Goal: Task Accomplishment & Management: Manage account settings

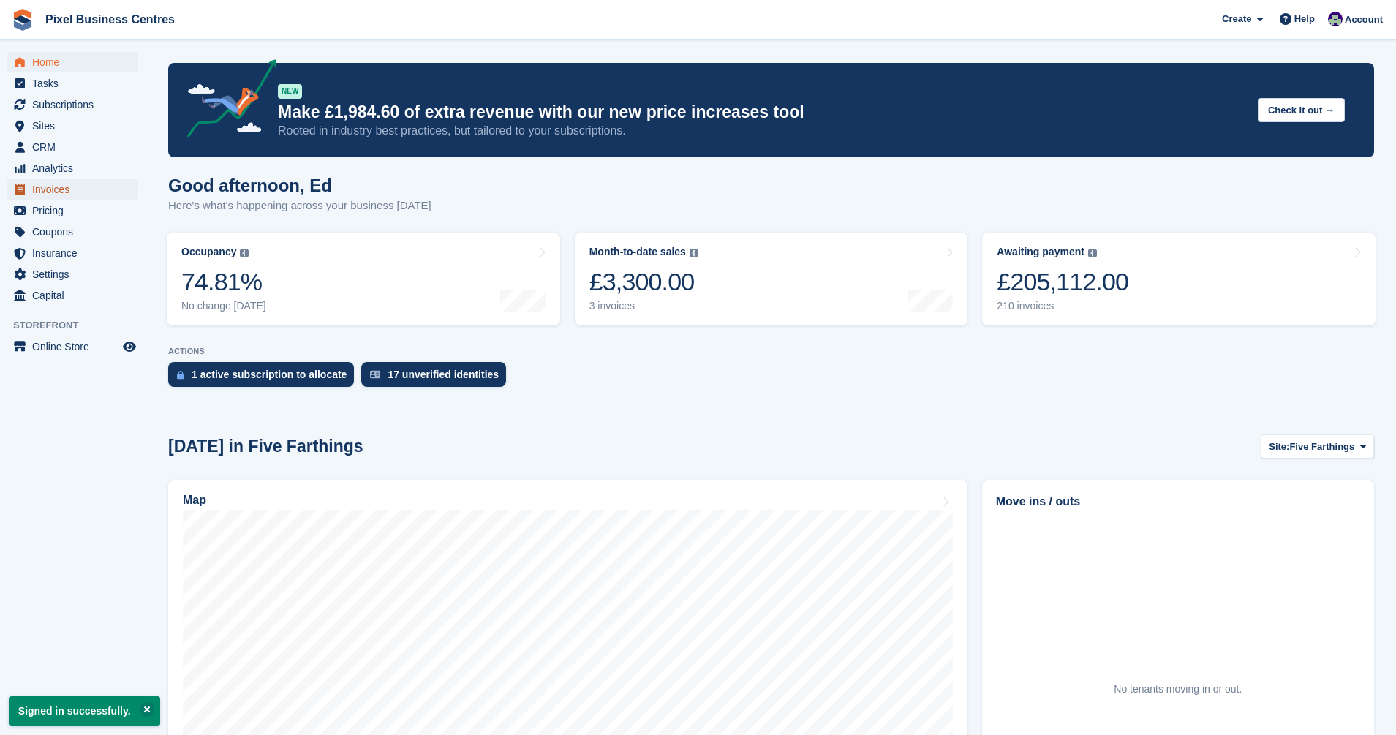
click at [43, 193] on span "Invoices" at bounding box center [76, 189] width 88 height 20
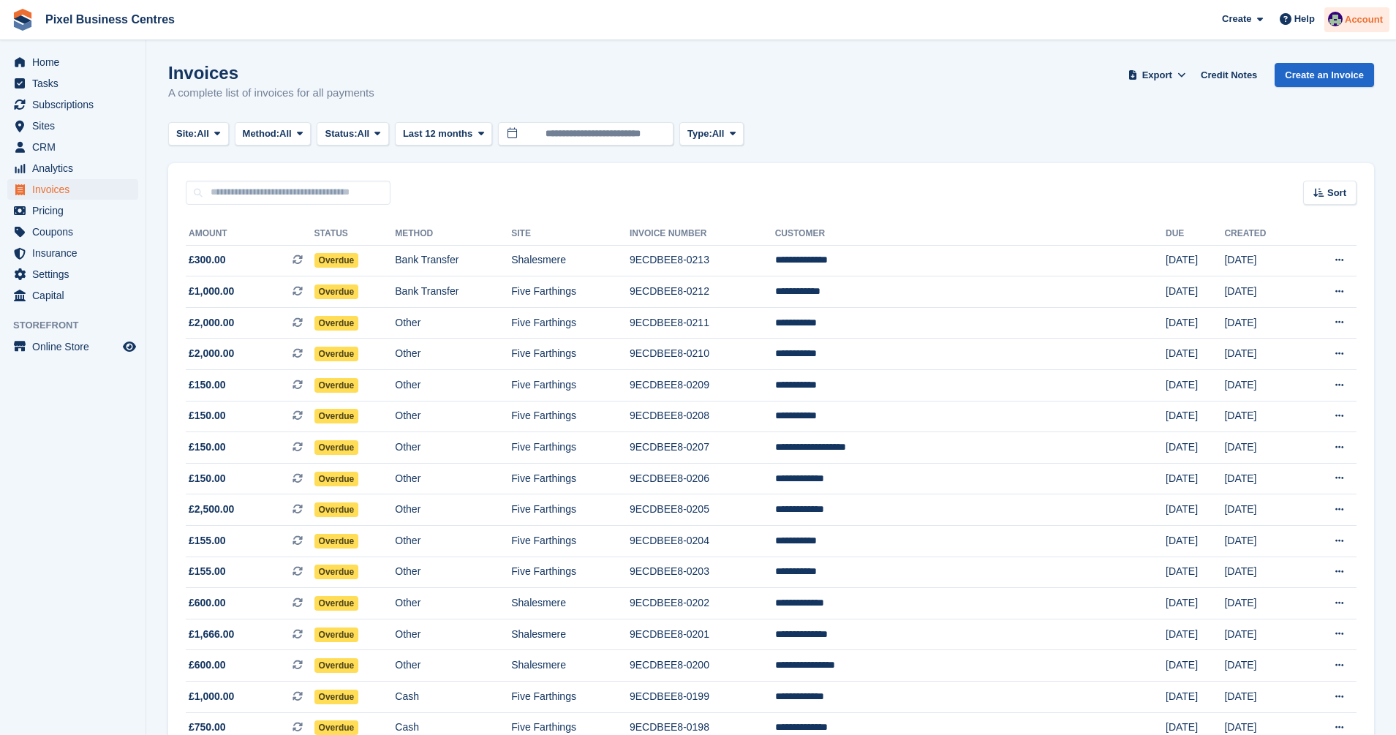
click at [1361, 20] on span "Account" at bounding box center [1363, 19] width 38 height 15
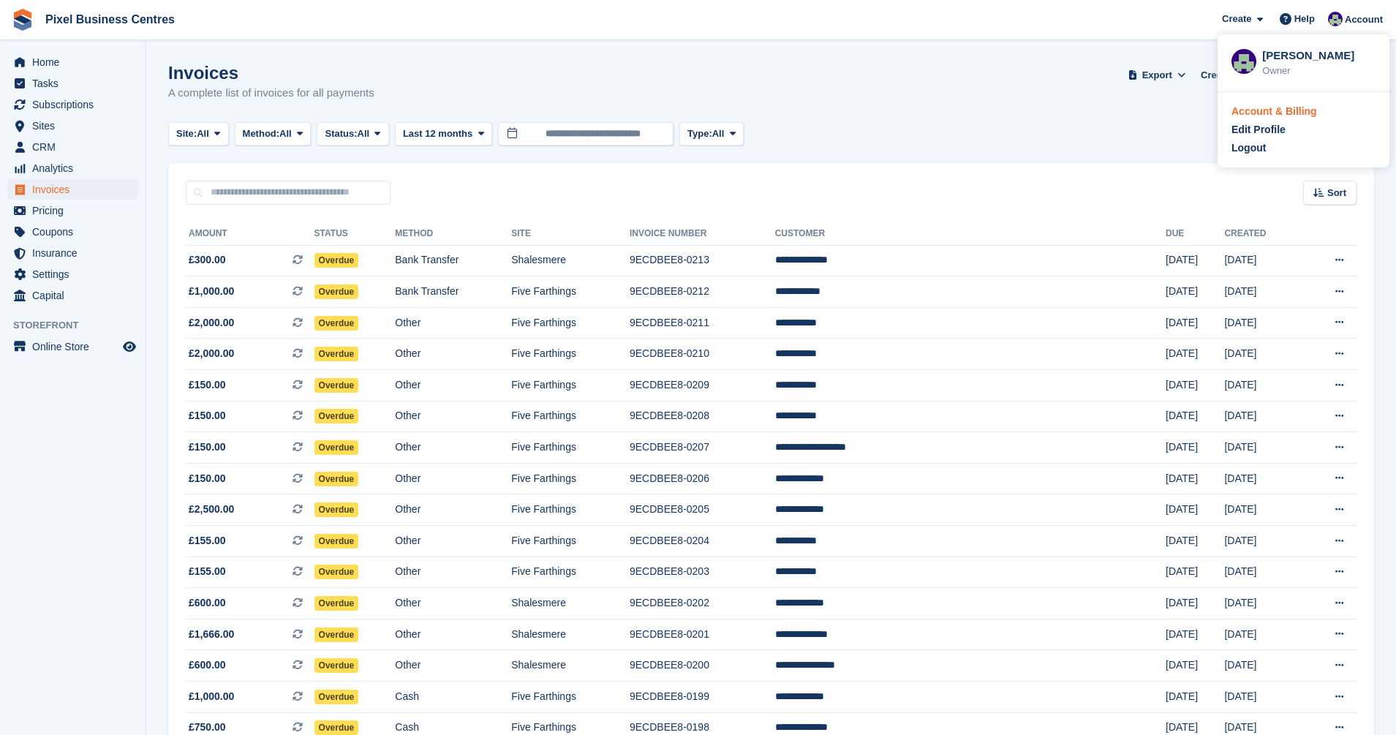
click at [1284, 105] on div "Account & Billing" at bounding box center [1274, 111] width 86 height 15
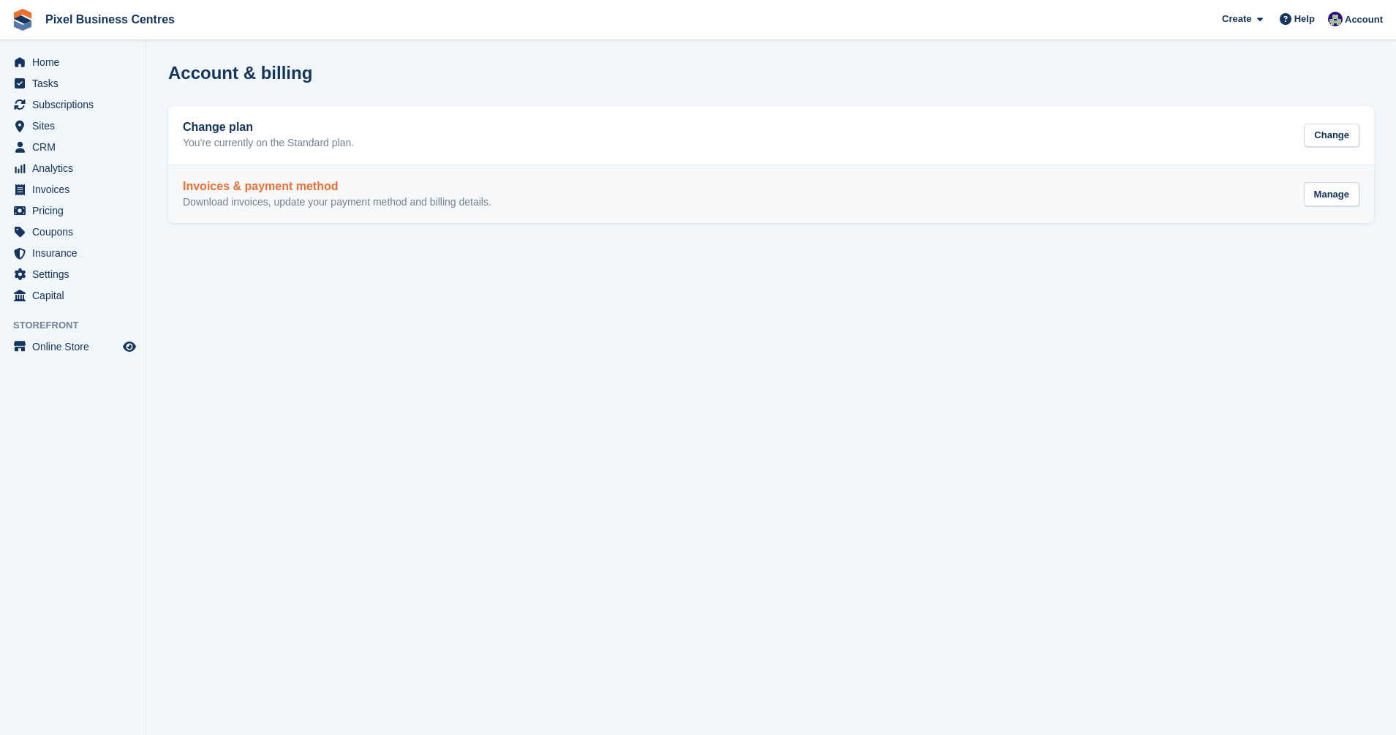
click at [237, 186] on h2 "Invoices & payment method" at bounding box center [337, 186] width 308 height 13
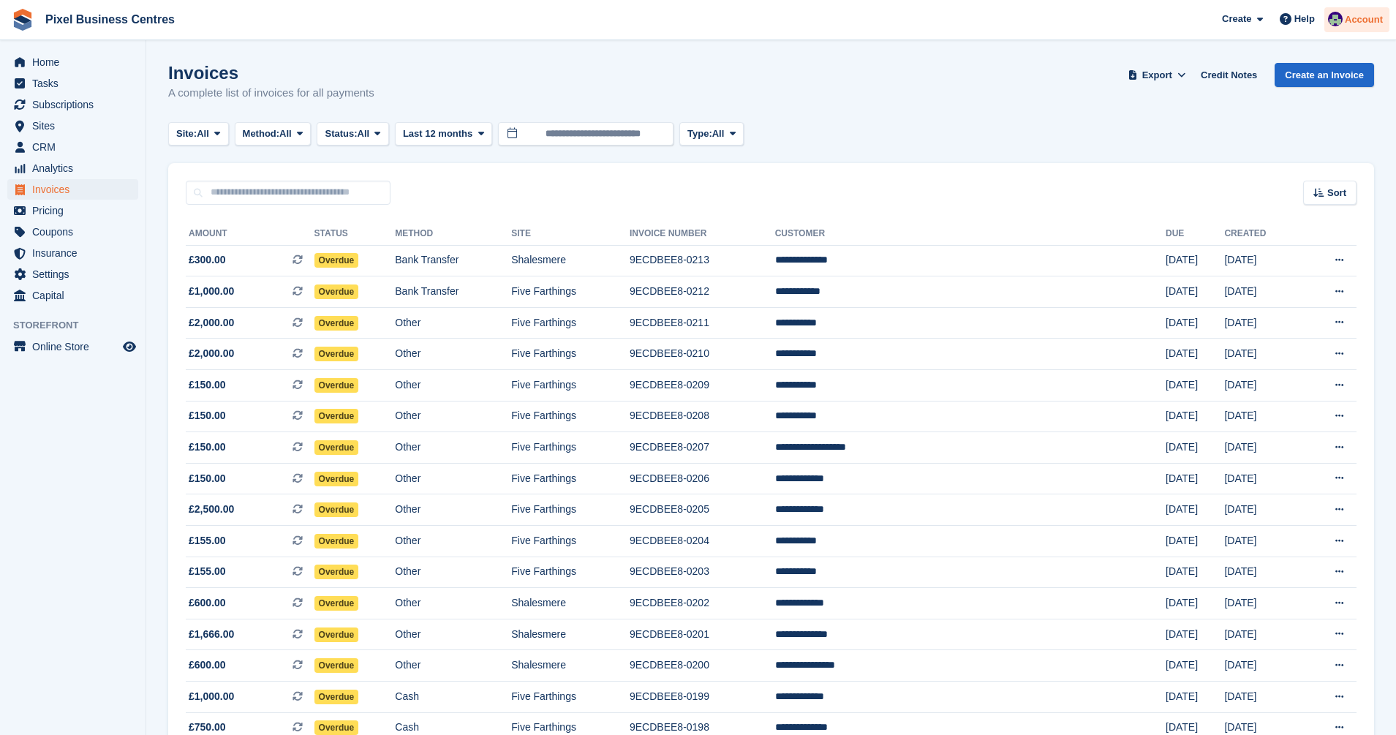
click at [1360, 14] on span "Account" at bounding box center [1363, 19] width 38 height 15
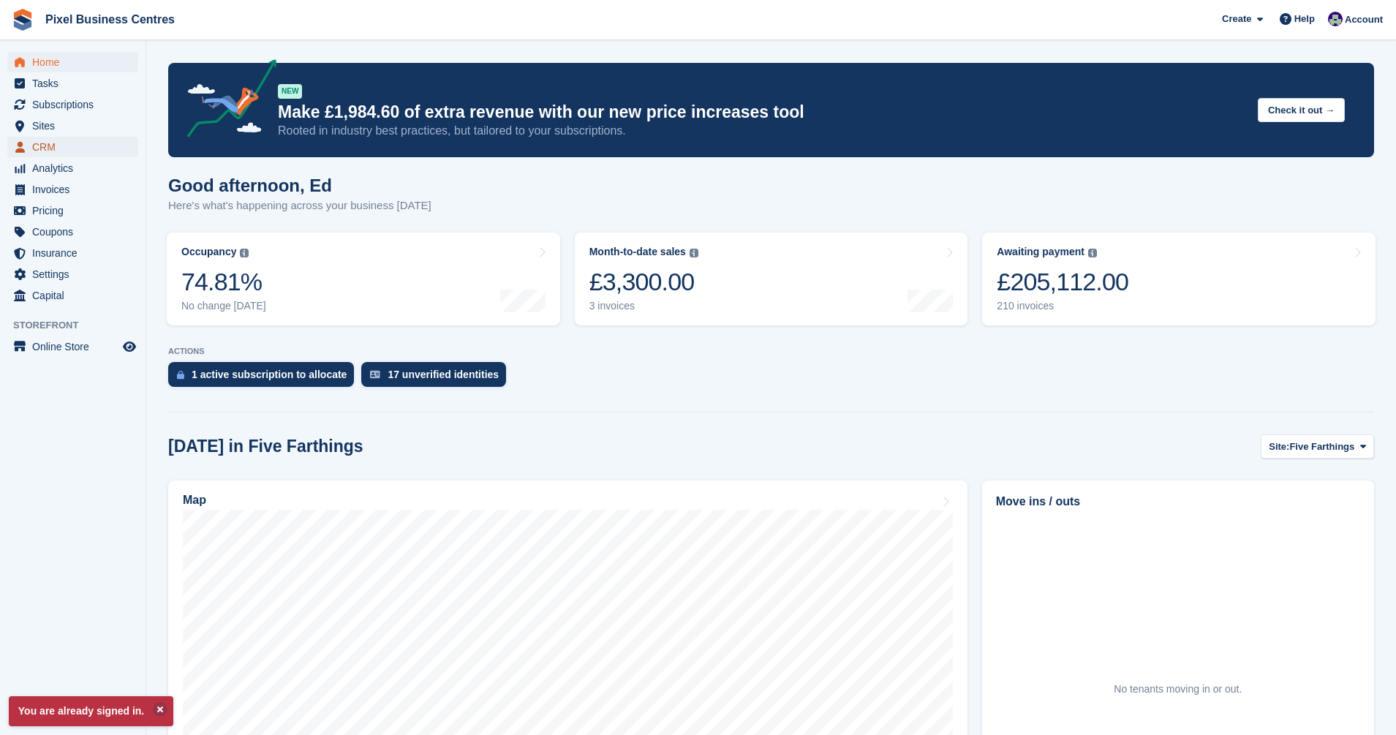
click at [38, 145] on span "CRM" at bounding box center [76, 147] width 88 height 20
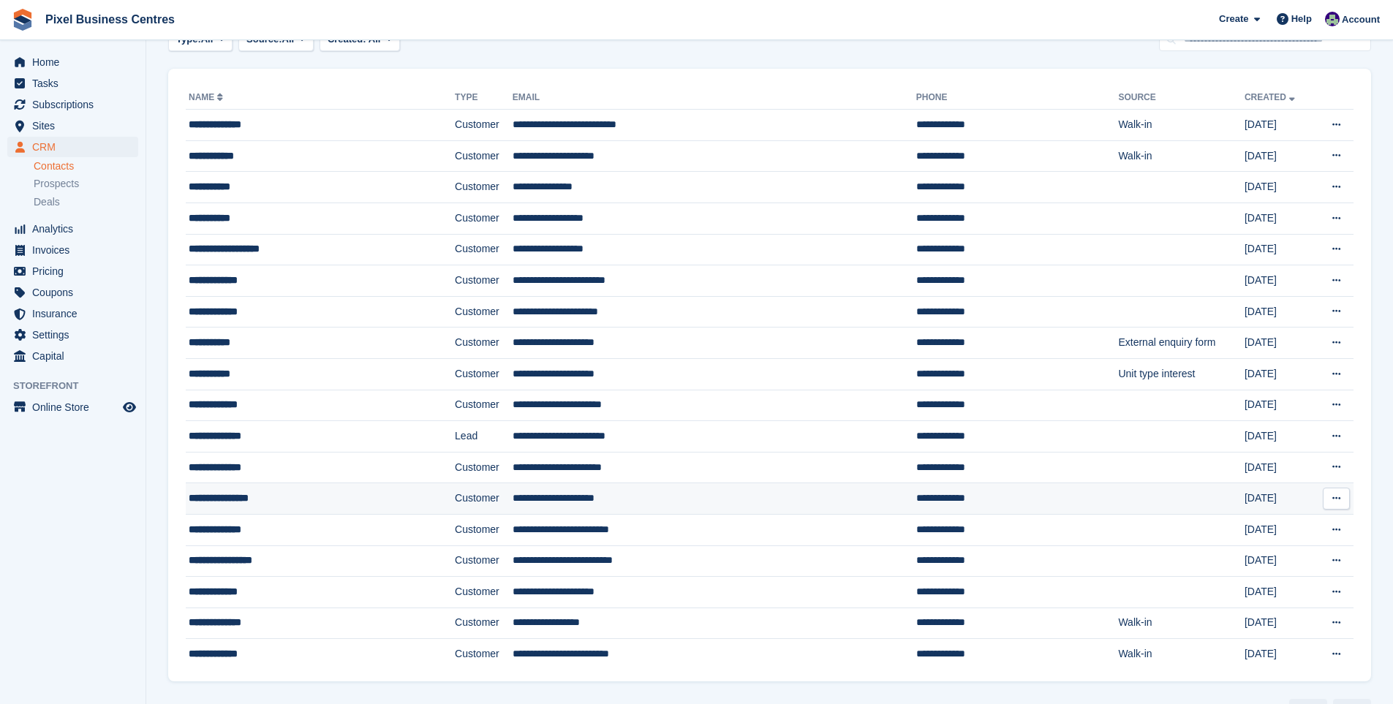
scroll to position [118, 0]
